Goal: Information Seeking & Learning: Learn about a topic

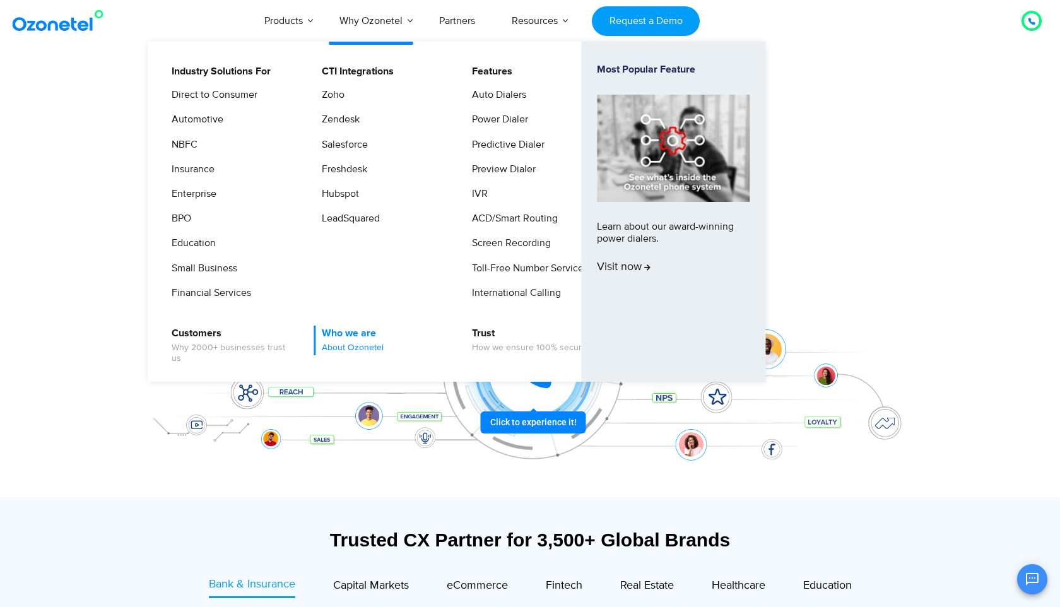
click at [344, 348] on span "About Ozonetel" at bounding box center [353, 348] width 62 height 11
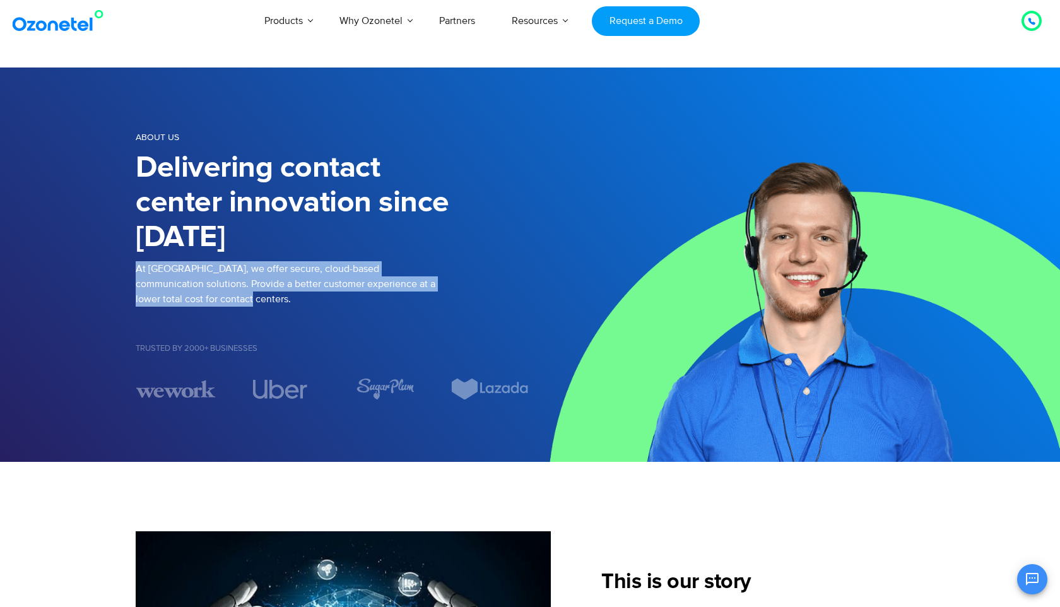
drag, startPoint x: 137, startPoint y: 270, endPoint x: 179, endPoint y: 297, distance: 49.4
click at [179, 297] on p "At Ozonetel, we offer secure, cloud-based communication solutions. Provide a be…" at bounding box center [333, 283] width 394 height 45
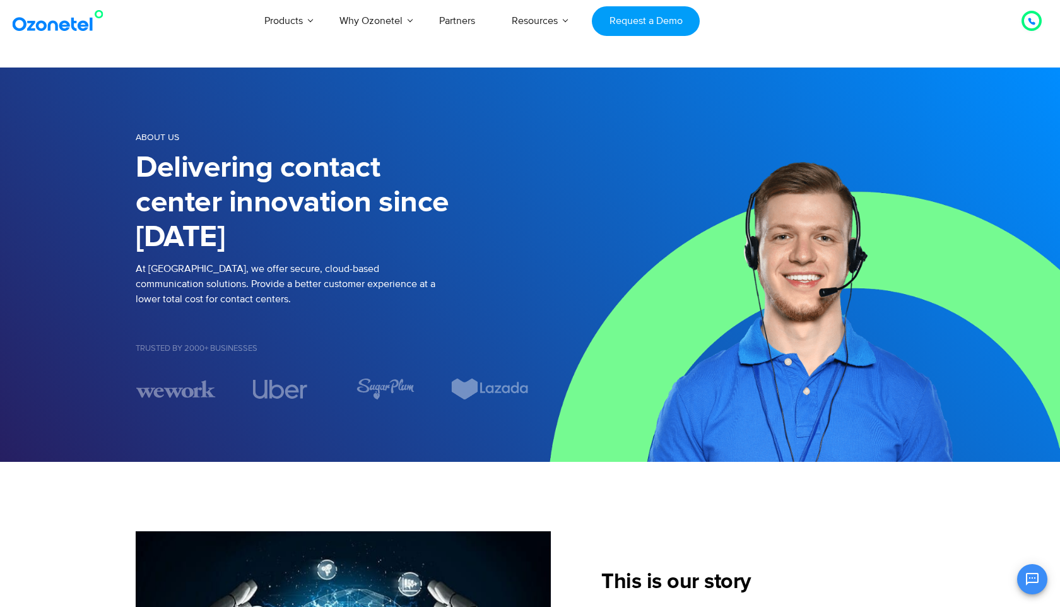
click at [260, 305] on p "At Ozonetel, we offer secure, cloud-based communication solutions. Provide a be…" at bounding box center [333, 283] width 394 height 45
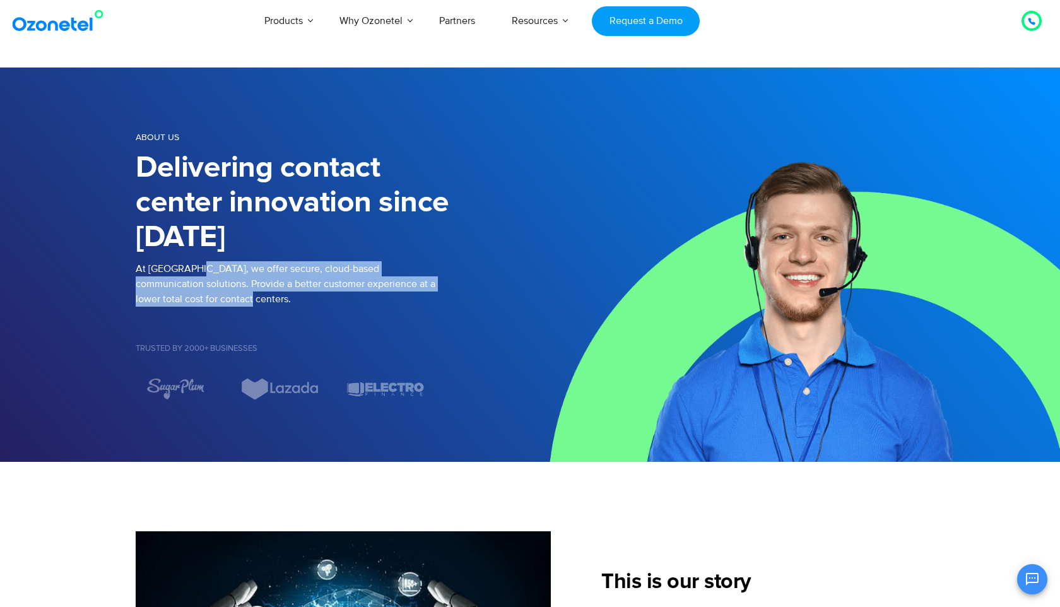
drag, startPoint x: 194, startPoint y: 268, endPoint x: 220, endPoint y: 300, distance: 40.9
click at [220, 300] on p "At Ozonetel, we offer secure, cloud-based communication solutions. Provide a be…" at bounding box center [333, 283] width 394 height 45
copy p "we offer secure, cloud-based communication solutions. Provide a better customer…"
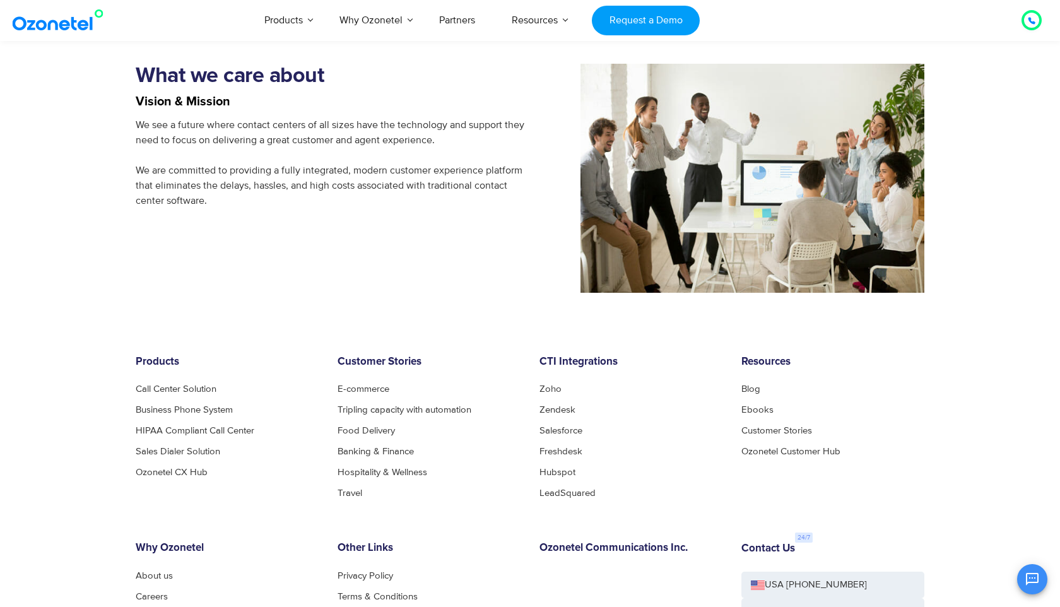
scroll to position [1070, 0]
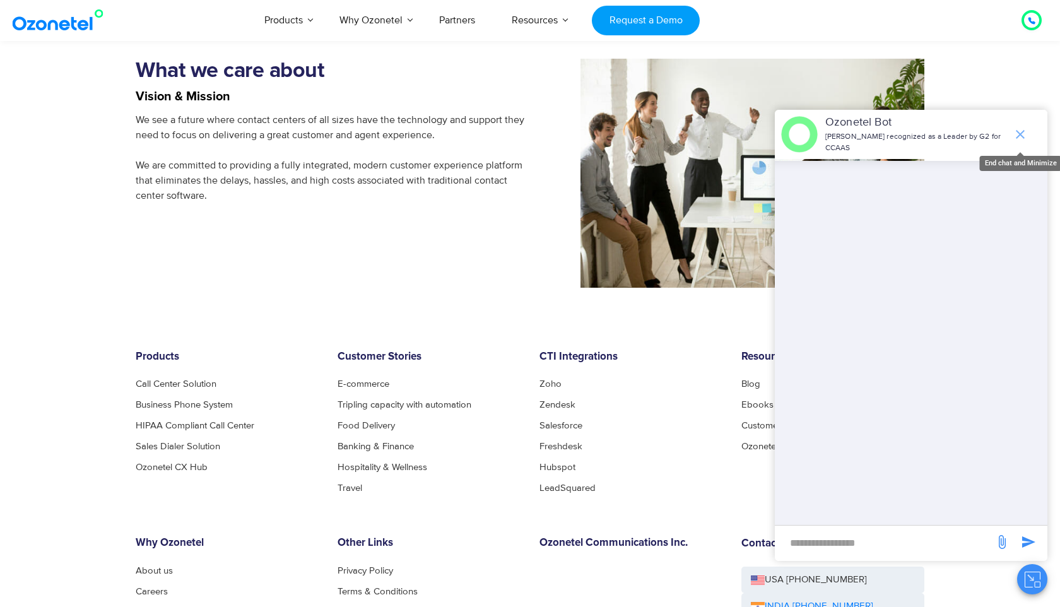
click at [1021, 136] on icon "end chat or minimize" at bounding box center [1020, 134] width 15 height 15
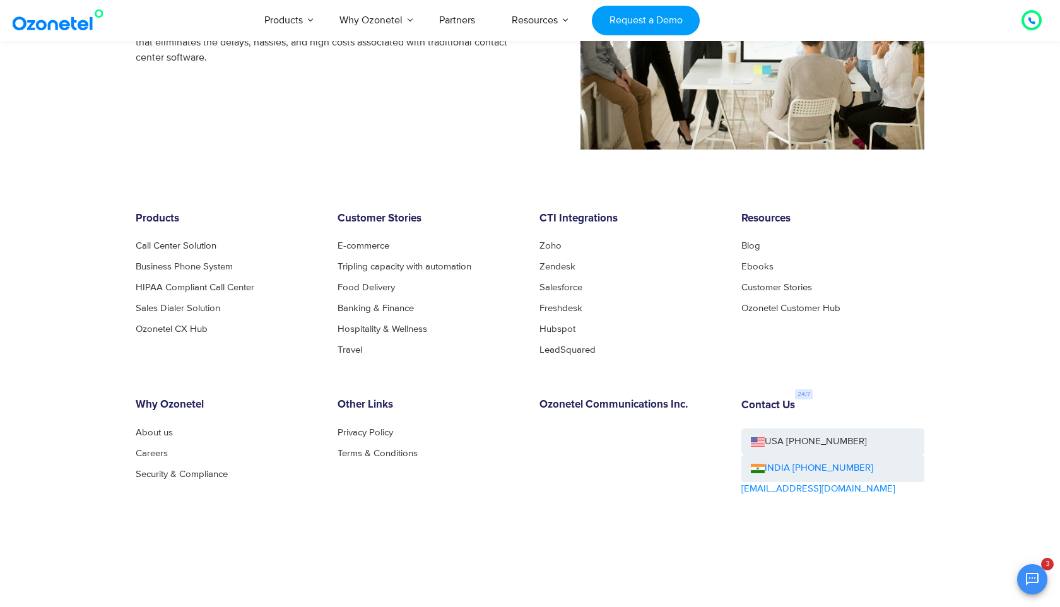
scroll to position [1201, 0]
